Goal: Check status: Check status

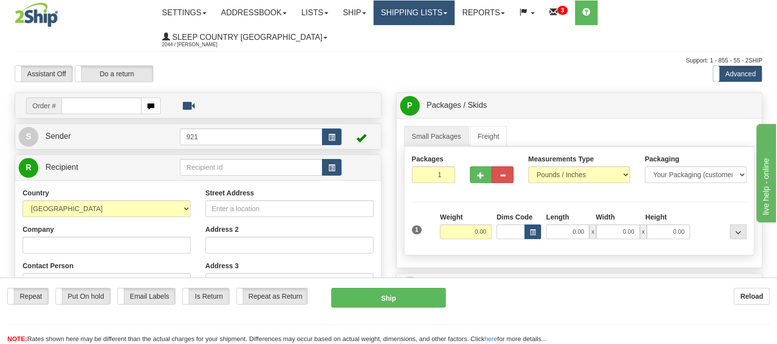
click at [452, 8] on link "Shipping lists" at bounding box center [414, 12] width 81 height 25
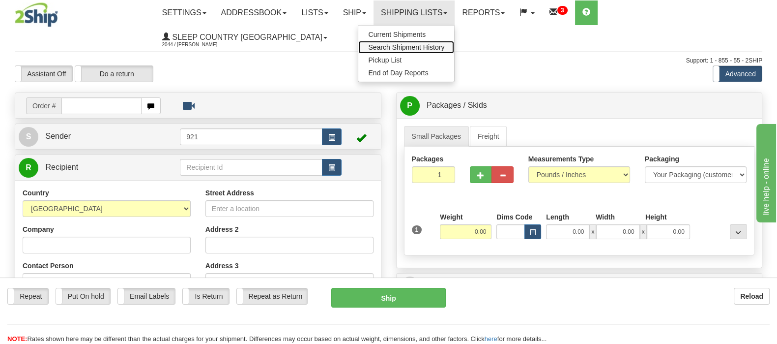
click at [445, 45] on span "Search Shipment History" at bounding box center [406, 47] width 76 height 8
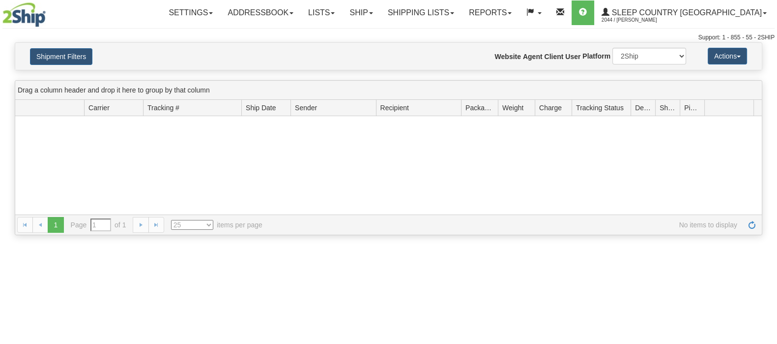
type input "From [DATE] To [DATE]"
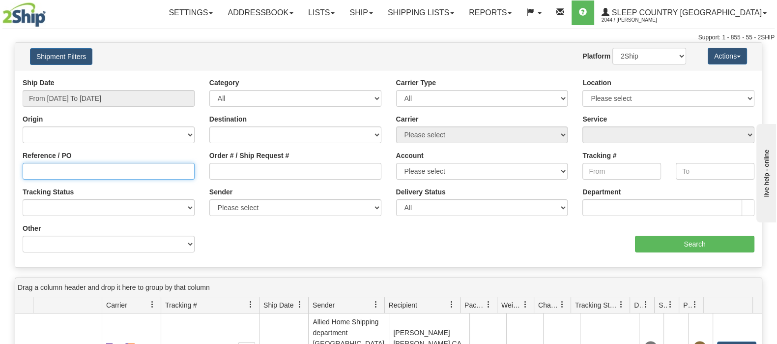
click at [52, 168] on input "Reference / PO" at bounding box center [109, 171] width 172 height 17
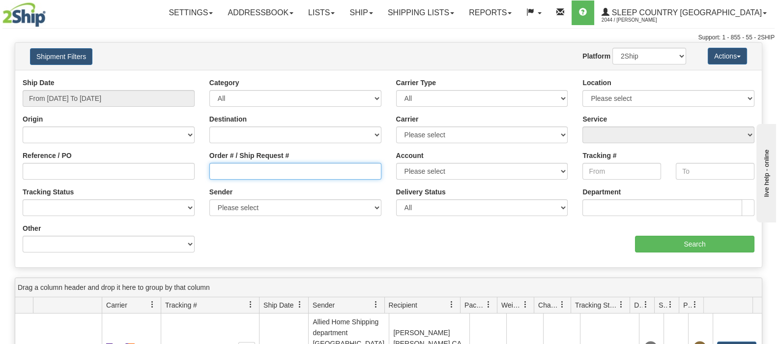
click at [228, 174] on input "Order # / Ship Request #" at bounding box center [295, 171] width 172 height 17
paste input "8160808"
type input "8160808"
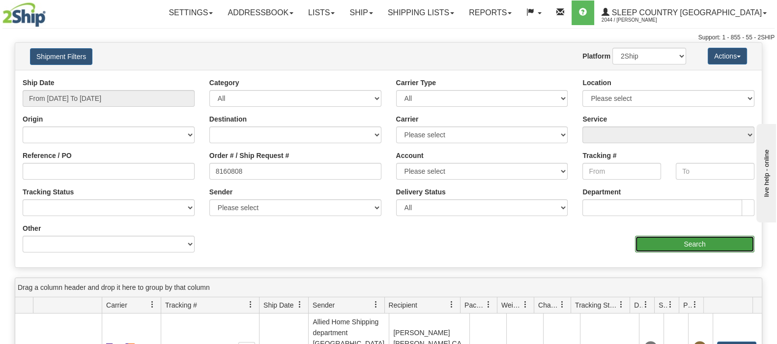
click at [686, 239] on input "Search" at bounding box center [694, 244] width 119 height 17
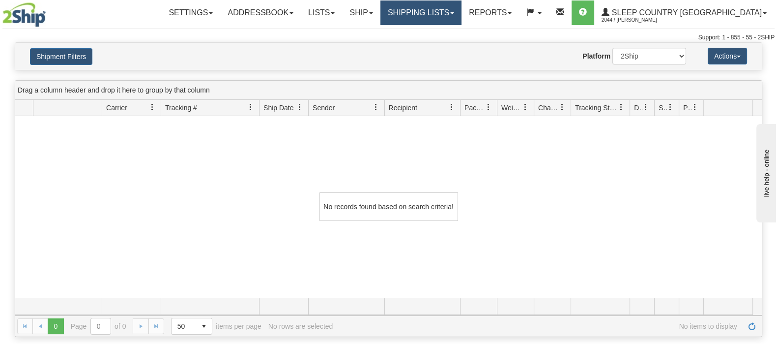
click at [455, 10] on link "Shipping lists" at bounding box center [421, 12] width 81 height 25
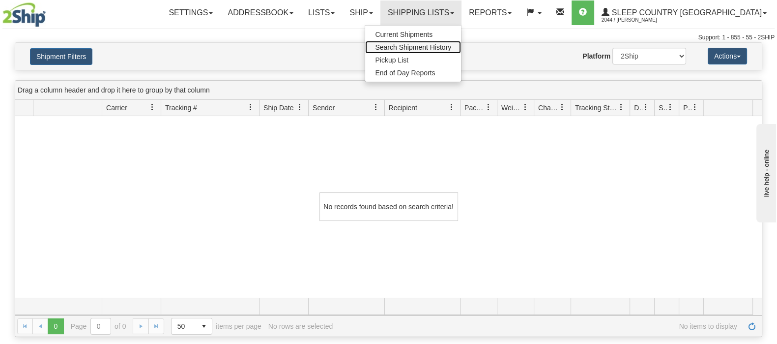
click at [451, 47] on span "Search Shipment History" at bounding box center [413, 47] width 76 height 8
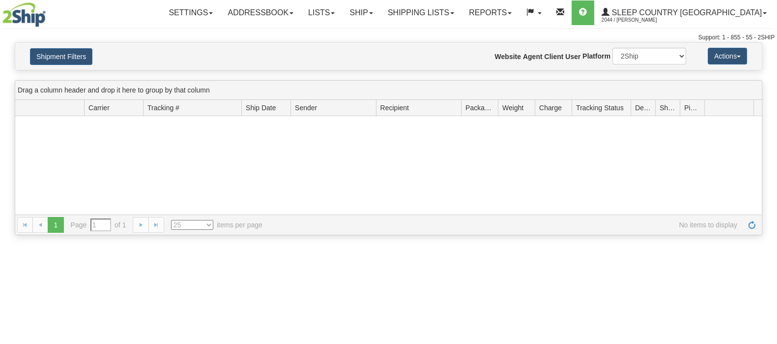
type input "From [DATE] To [DATE]"
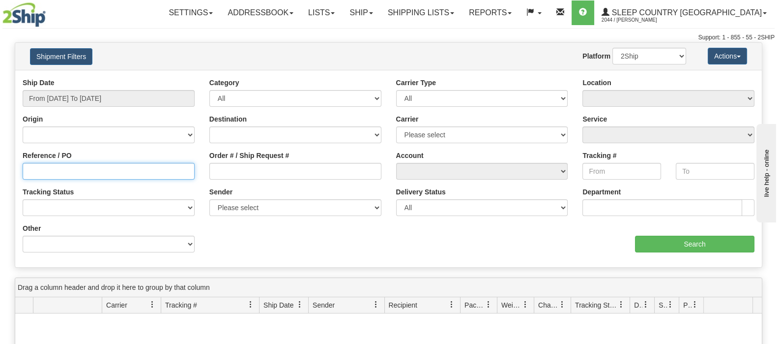
click at [62, 174] on input "Reference / PO" at bounding box center [109, 171] width 172 height 17
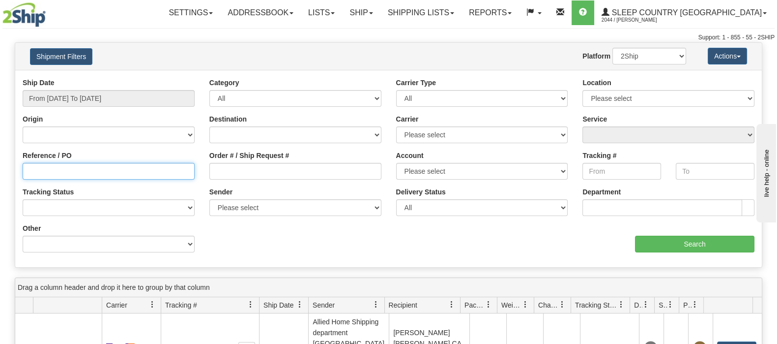
paste input "8160808"
type input "8160808"
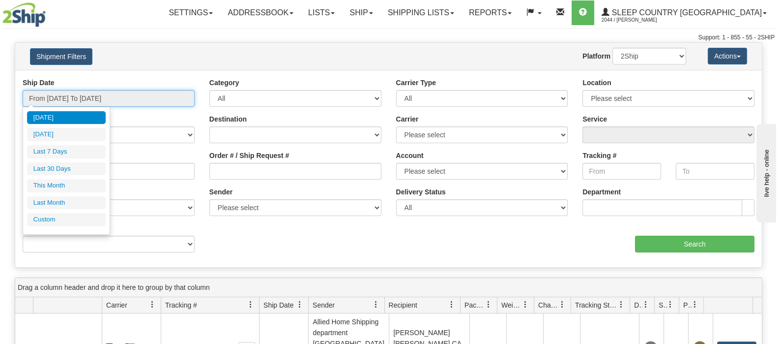
click at [124, 93] on input "From 08/28/2025 To 08/29/2025" at bounding box center [109, 98] width 172 height 17
click at [90, 167] on li "Last 30 Days" at bounding box center [66, 168] width 79 height 13
type input "From 07/31/2025 To 08/29/2025"
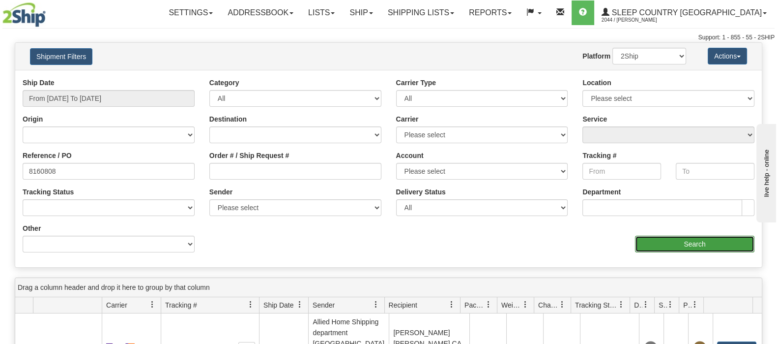
click at [678, 242] on input "Search" at bounding box center [694, 244] width 119 height 17
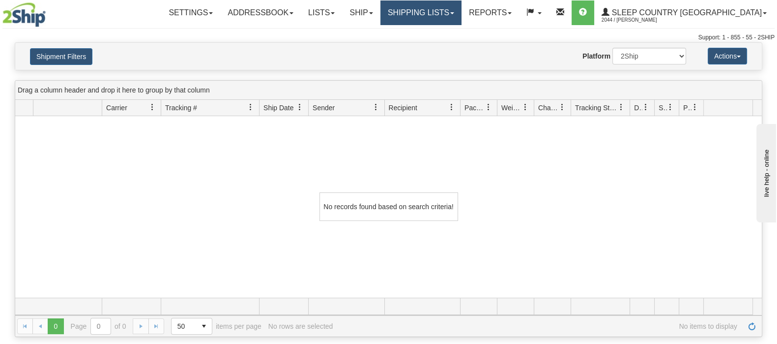
click at [462, 6] on link "Shipping lists" at bounding box center [421, 12] width 81 height 25
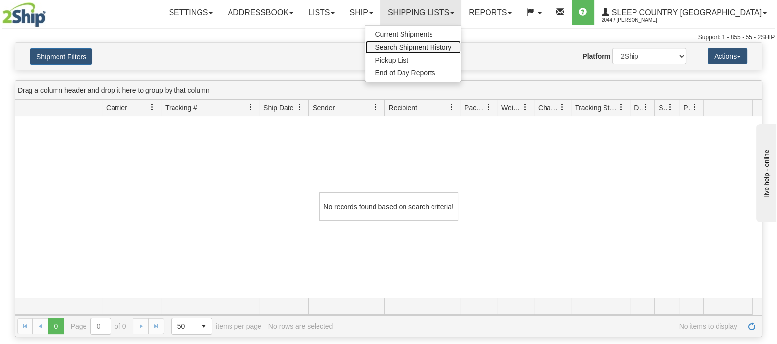
click at [451, 47] on span "Search Shipment History" at bounding box center [413, 47] width 76 height 8
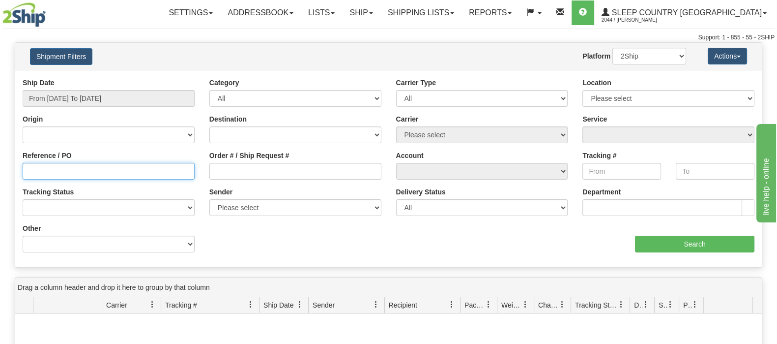
click at [55, 179] on input "Reference / PO" at bounding box center [109, 171] width 172 height 17
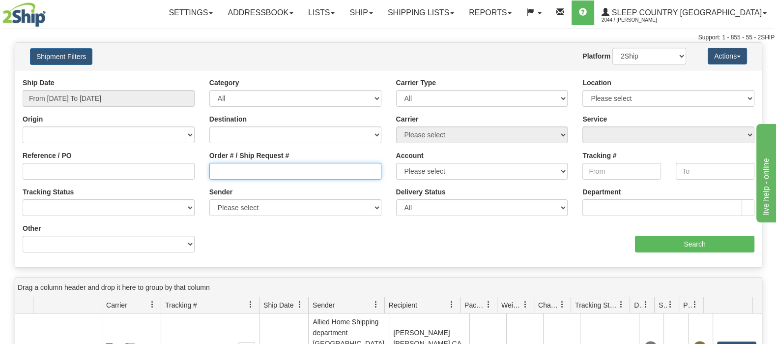
click at [224, 172] on input "Order # / Ship Request #" at bounding box center [295, 171] width 172 height 17
paste input "8160808"
type input "8160808"
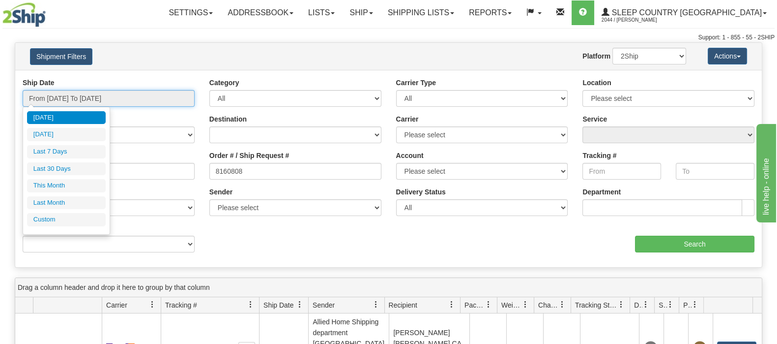
click at [115, 95] on input "From 08/28/2025 To 08/29/2025" at bounding box center [109, 98] width 172 height 17
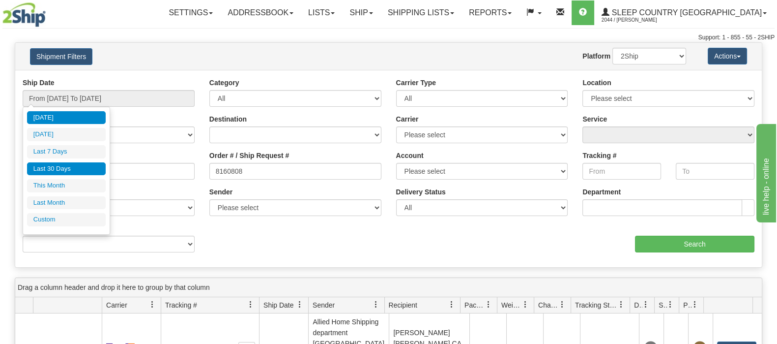
click at [47, 167] on li "Last 30 Days" at bounding box center [66, 168] width 79 height 13
type input "From 07/31/2025 To 08/29/2025"
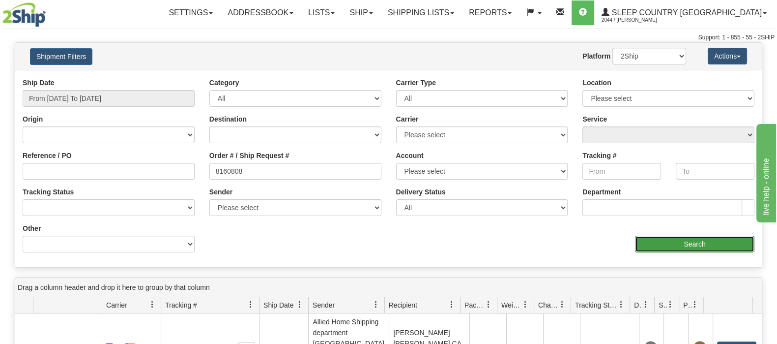
click at [698, 241] on input "Search" at bounding box center [694, 244] width 119 height 17
